Goal: Find specific page/section: Find specific page/section

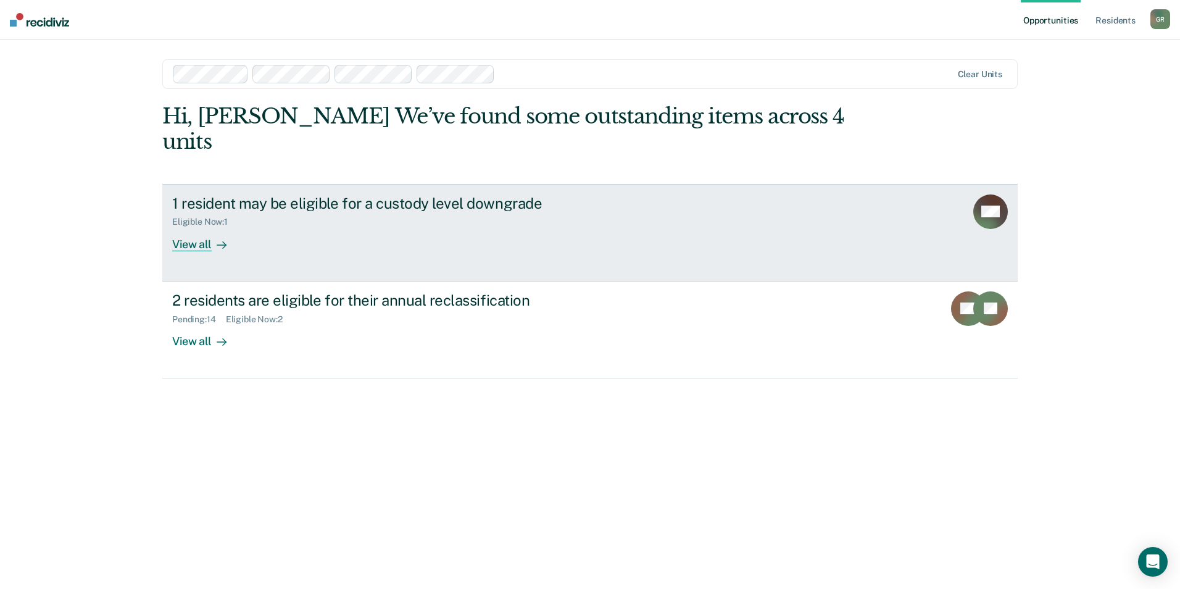
click at [198, 227] on div "View all" at bounding box center [206, 239] width 69 height 24
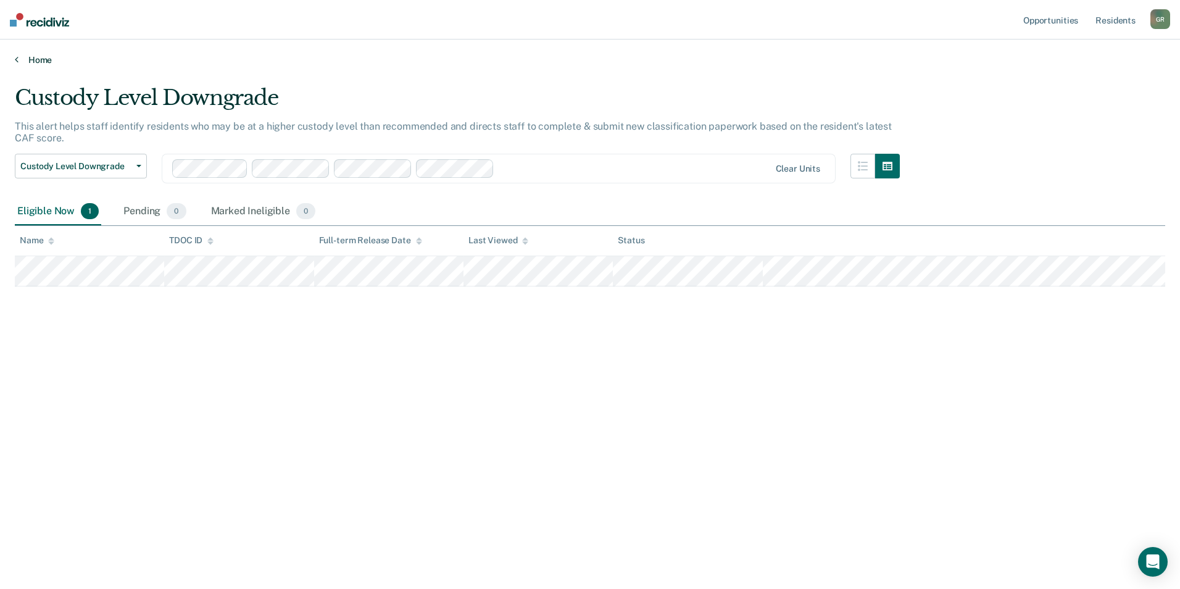
click at [18, 59] on icon at bounding box center [17, 59] width 4 height 10
